Goal: Task Accomplishment & Management: Manage account settings

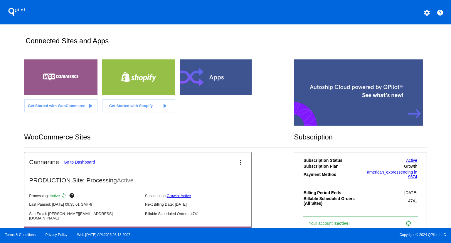
scroll to position [87, 0]
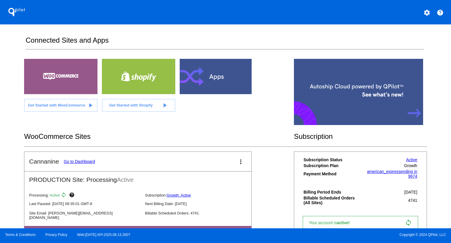
click at [73, 159] on link "Go to Dashboard" at bounding box center [79, 161] width 31 height 5
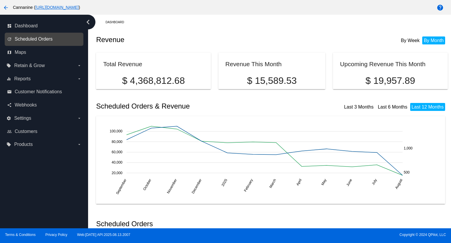
click at [38, 39] on span "Scheduled Orders" at bounding box center [34, 38] width 38 height 5
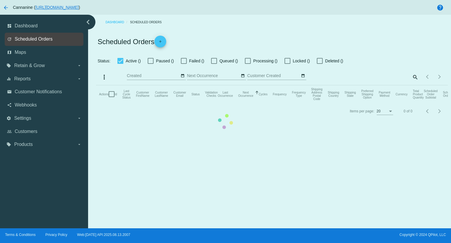
checkbox input "true"
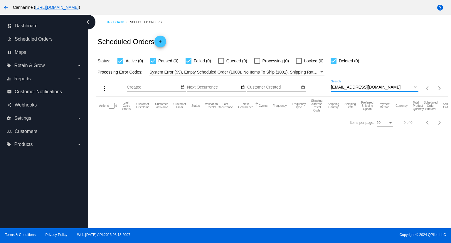
drag, startPoint x: 387, startPoint y: 87, endPoint x: 326, endPoint y: 90, distance: 60.3
click at [326, 90] on div "more_vert Aug Jan Feb Mar [DATE]" at bounding box center [272, 86] width 352 height 21
paste input "[EMAIL_ADDRESS][DOMAIN_NAME]"
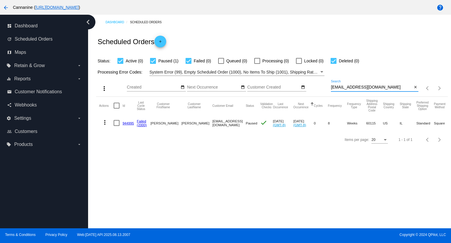
type input "[EMAIL_ADDRESS][DOMAIN_NAME]"
